Goal: Task Accomplishment & Management: Use online tool/utility

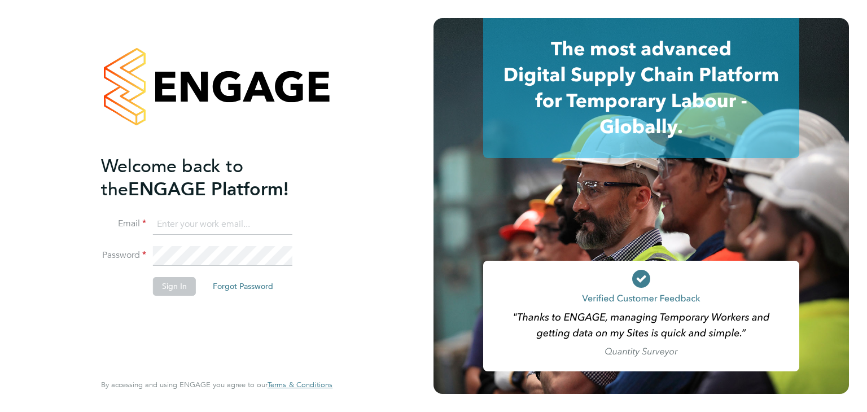
type input "oclarke@spheresolutions.co.uk"
click at [175, 287] on button "Sign In" at bounding box center [174, 286] width 43 height 18
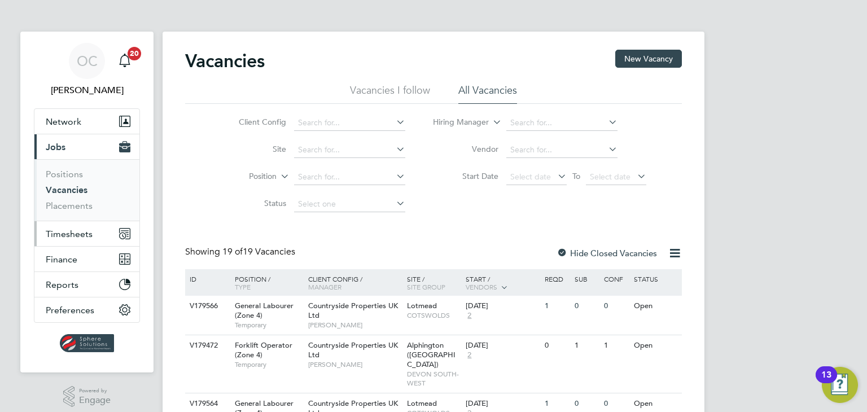
click at [86, 240] on button "Timesheets" at bounding box center [86, 233] width 105 height 25
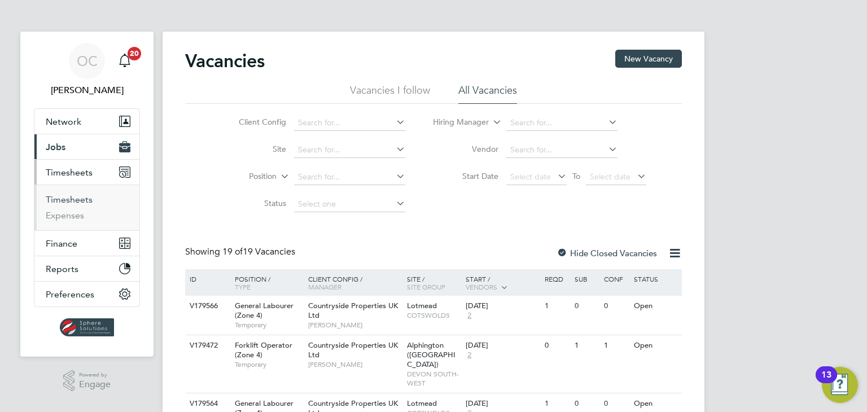
click at [72, 198] on link "Timesheets" at bounding box center [69, 199] width 47 height 11
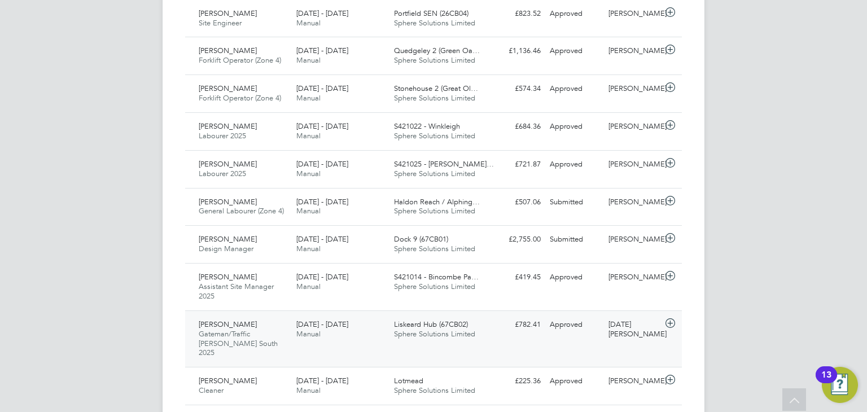
click at [377, 318] on div "[DATE] - [DATE] Manual" at bounding box center [341, 329] width 98 height 28
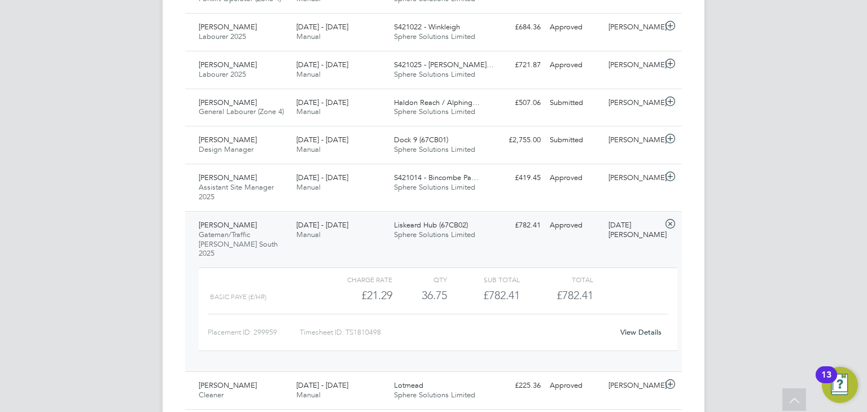
click at [621, 327] on link "View Details" at bounding box center [640, 332] width 41 height 10
